Goal: Book appointment/travel/reservation

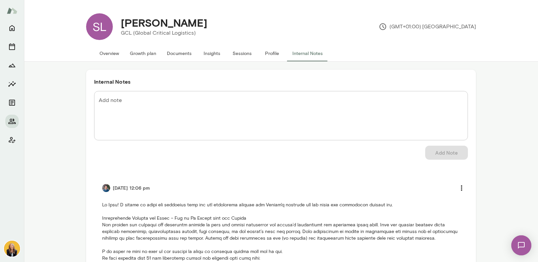
scroll to position [133, 0]
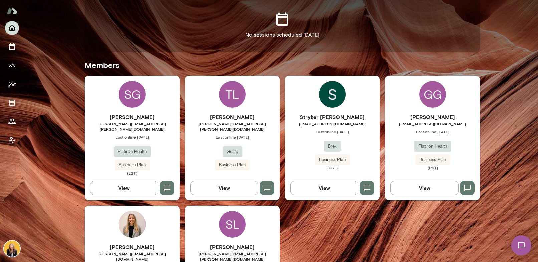
scroll to position [214, 0]
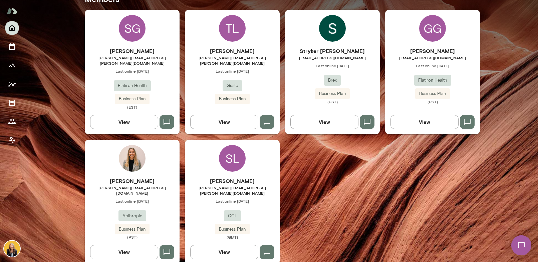
click at [239, 177] on h6 "[PERSON_NAME]" at bounding box center [232, 181] width 95 height 8
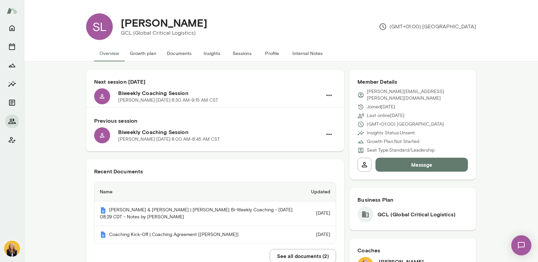
click at [230, 94] on h6 "Biweekly Coaching Session" at bounding box center [220, 93] width 204 height 8
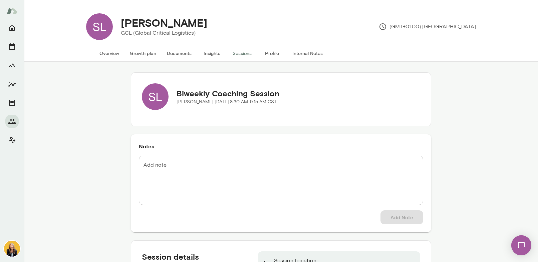
scroll to position [62, 0]
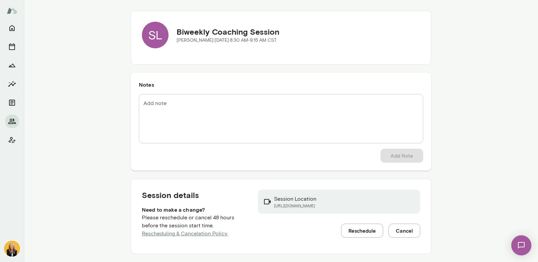
click at [365, 231] on button "Reschedule" at bounding box center [362, 231] width 42 height 14
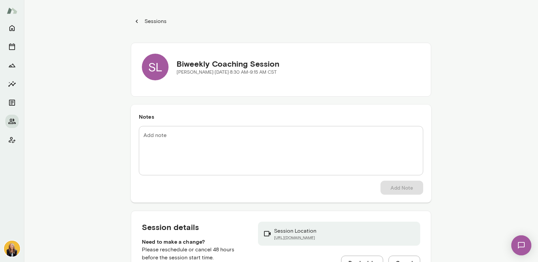
scroll to position [32, 0]
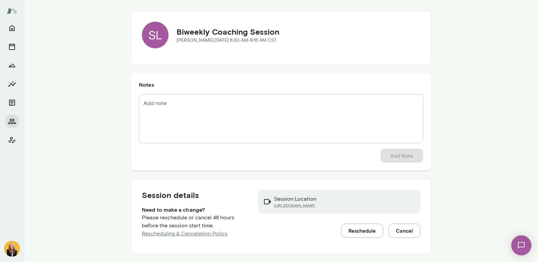
click at [364, 232] on button "Reschedule" at bounding box center [362, 231] width 42 height 14
